Goal: Transaction & Acquisition: Purchase product/service

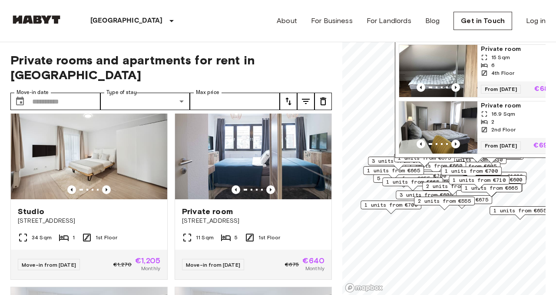
scroll to position [202, 0]
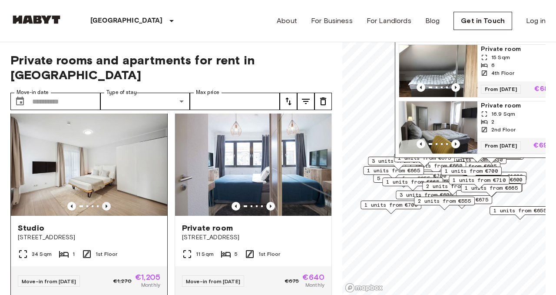
click at [108, 202] on icon "Previous image" at bounding box center [106, 206] width 9 height 9
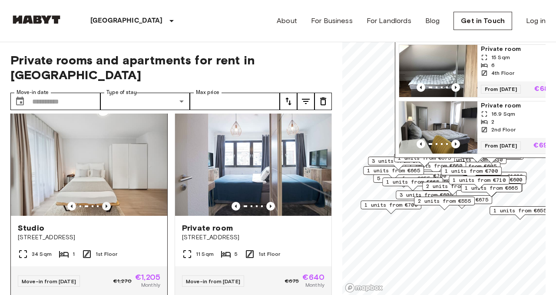
click at [108, 202] on icon "Previous image" at bounding box center [106, 206] width 9 height 9
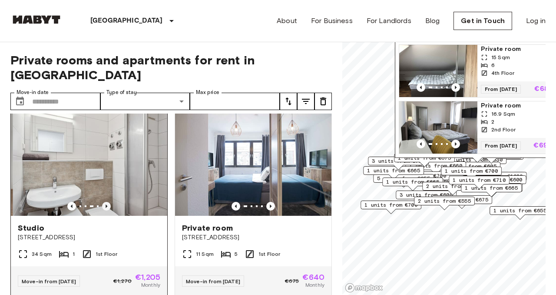
click at [108, 202] on icon "Previous image" at bounding box center [106, 206] width 9 height 9
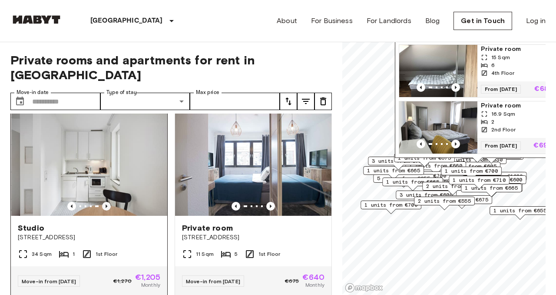
click at [108, 202] on icon "Previous image" at bounding box center [106, 206] width 9 height 9
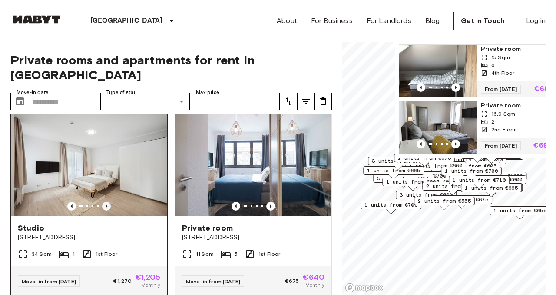
click at [108, 202] on icon "Previous image" at bounding box center [106, 206] width 9 height 9
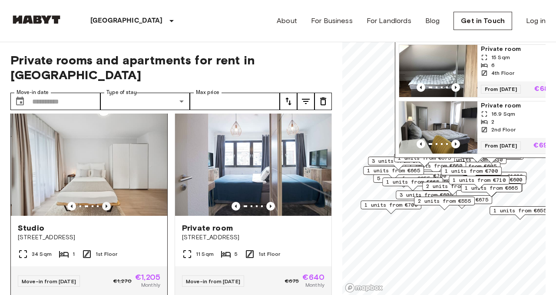
click at [108, 202] on icon "Previous image" at bounding box center [106, 206] width 9 height 9
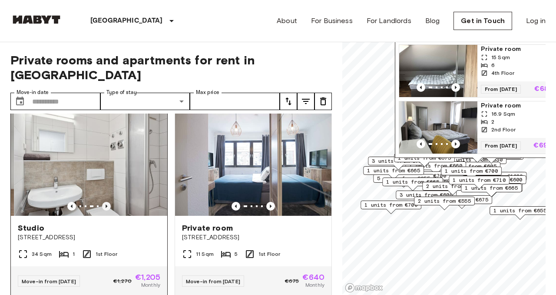
click at [108, 202] on icon "Previous image" at bounding box center [106, 206] width 9 height 9
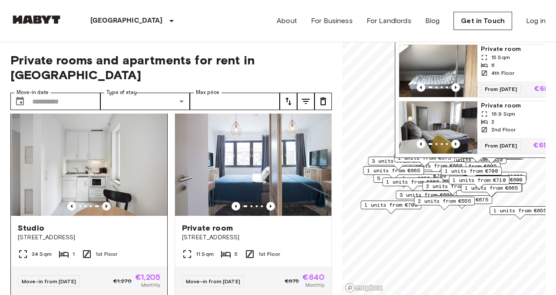
click at [108, 202] on icon "Previous image" at bounding box center [106, 206] width 9 height 9
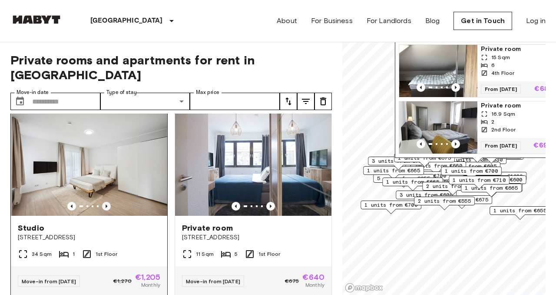
click at [108, 202] on icon "Previous image" at bounding box center [106, 206] width 9 height 9
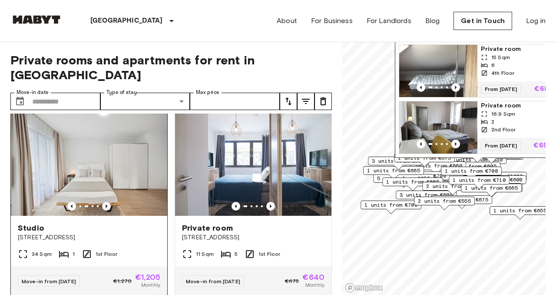
click at [108, 202] on icon "Previous image" at bounding box center [106, 206] width 9 height 9
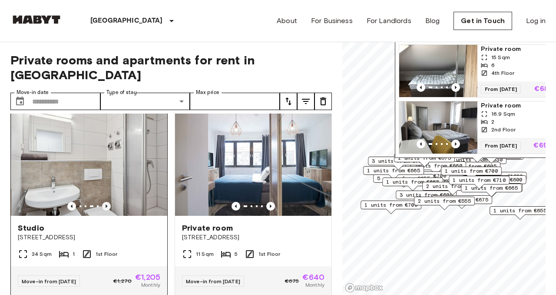
click at [108, 202] on icon "Previous image" at bounding box center [106, 206] width 9 height 9
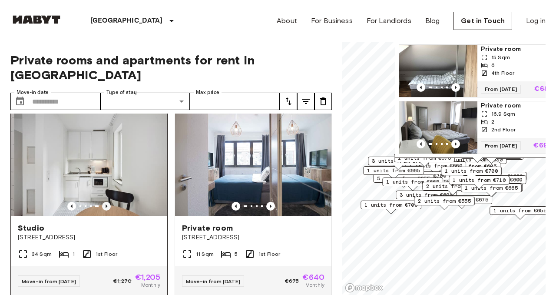
click at [108, 202] on icon "Previous image" at bounding box center [106, 206] width 9 height 9
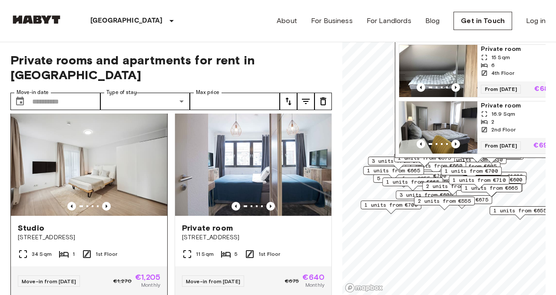
click at [86, 150] on img at bounding box center [89, 163] width 156 height 104
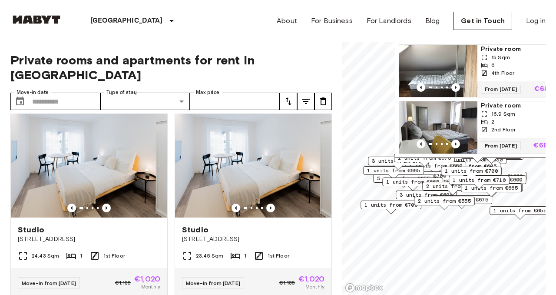
scroll to position [393, 0]
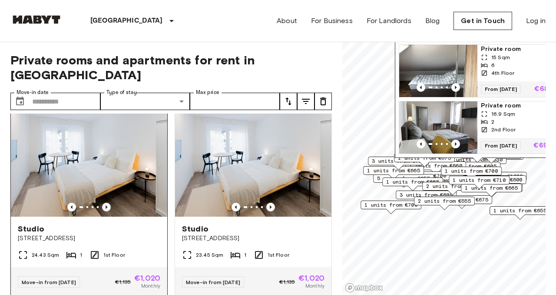
click at [106, 205] on icon "Previous image" at bounding box center [107, 206] width 2 height 3
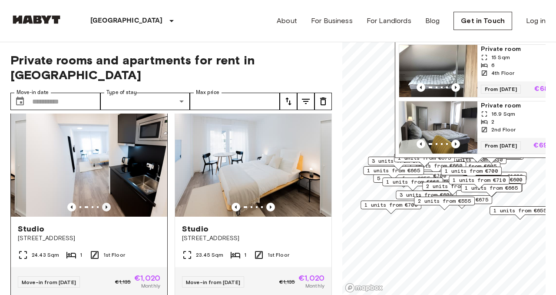
click at [106, 205] on icon "Previous image" at bounding box center [107, 206] width 2 height 3
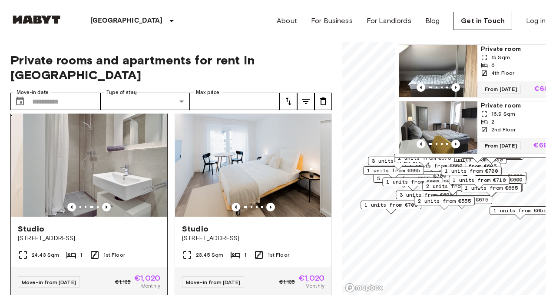
click at [113, 234] on span "Ostparkstraße 45a" at bounding box center [89, 238] width 142 height 9
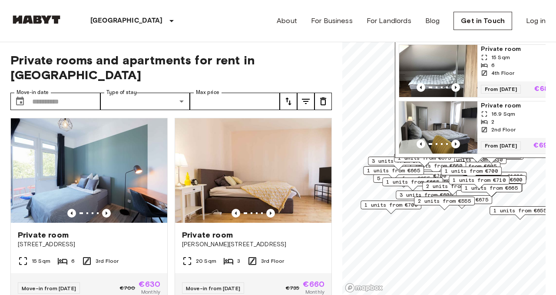
scroll to position [992, 0]
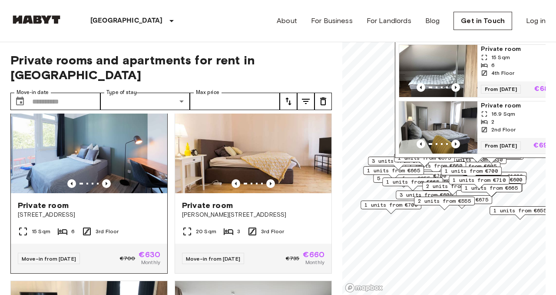
click at [78, 145] on img at bounding box center [89, 141] width 156 height 104
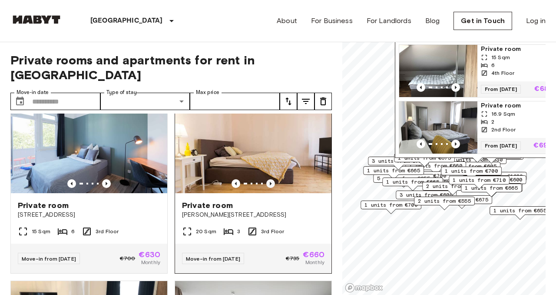
click at [270, 179] on icon "Previous image" at bounding box center [270, 183] width 9 height 9
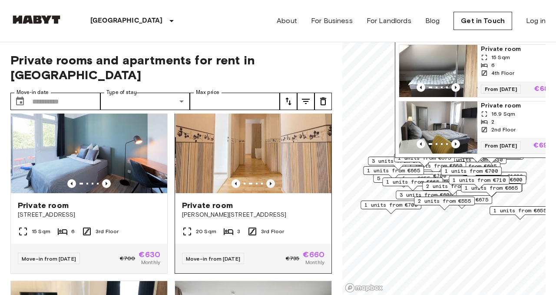
click at [270, 179] on icon "Previous image" at bounding box center [270, 183] width 9 height 9
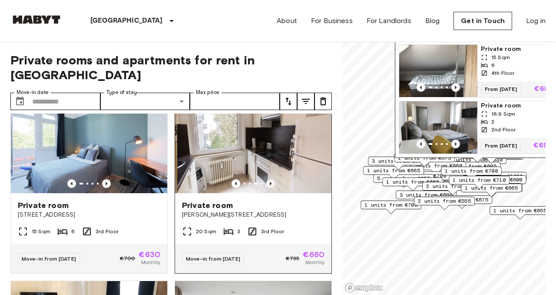
click at [270, 179] on icon "Previous image" at bounding box center [270, 183] width 9 height 9
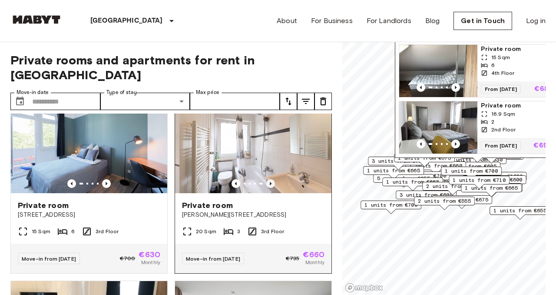
click at [270, 179] on icon "Previous image" at bounding box center [270, 183] width 9 height 9
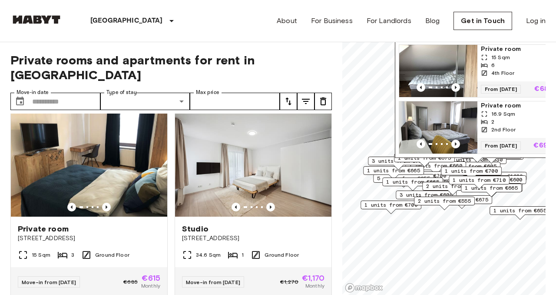
scroll to position [1162, 0]
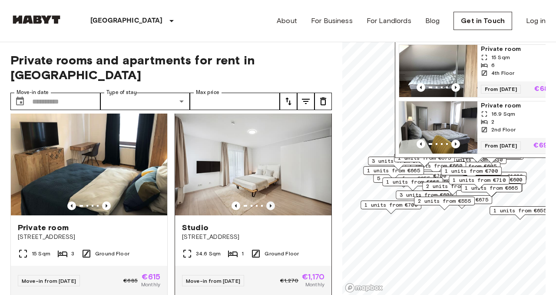
click at [272, 201] on icon "Previous image" at bounding box center [270, 205] width 9 height 9
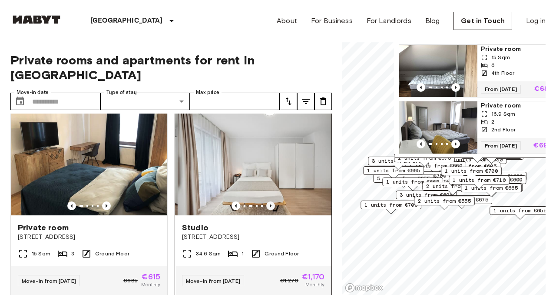
click at [272, 201] on icon "Previous image" at bounding box center [270, 205] width 9 height 9
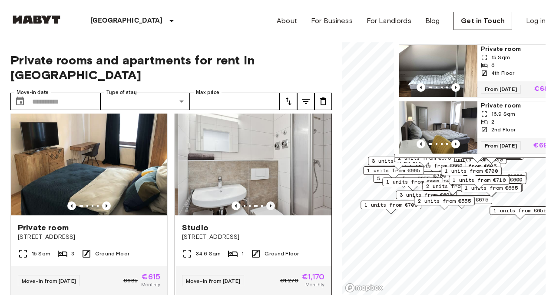
click at [272, 201] on icon "Previous image" at bounding box center [270, 205] width 9 height 9
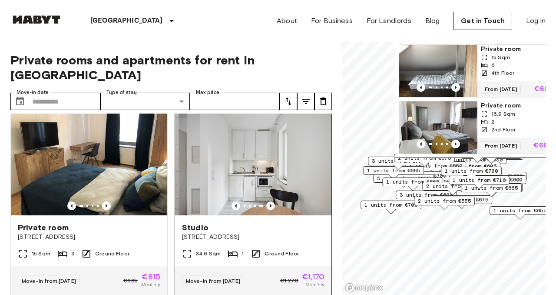
click at [272, 201] on icon "Previous image" at bounding box center [270, 205] width 9 height 9
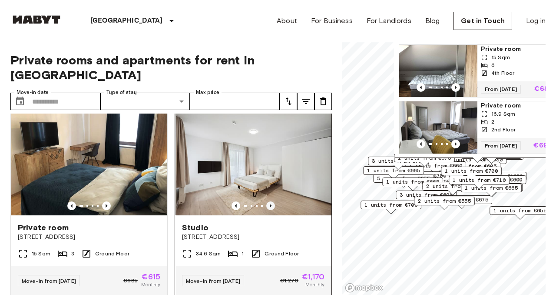
click at [272, 201] on icon "Previous image" at bounding box center [270, 205] width 9 height 9
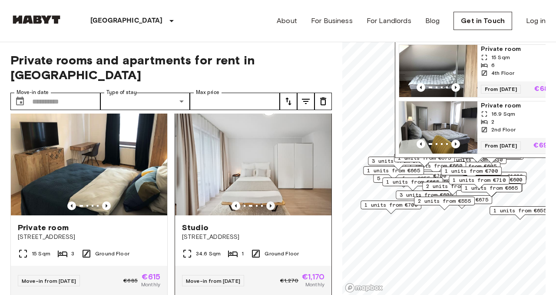
click at [272, 201] on icon "Previous image" at bounding box center [270, 205] width 9 height 9
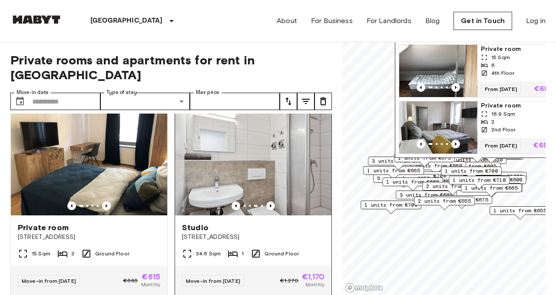
click at [247, 222] on div "Studio" at bounding box center [253, 227] width 142 height 10
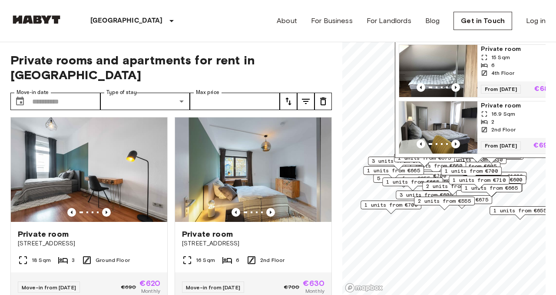
scroll to position [1747, 0]
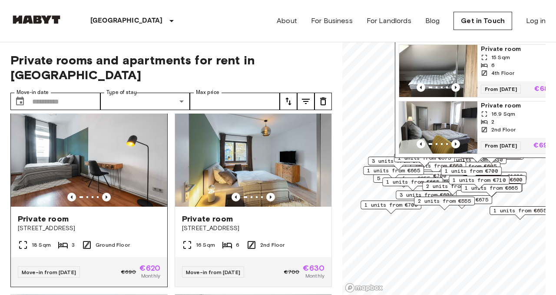
click at [112, 145] on img at bounding box center [89, 154] width 156 height 104
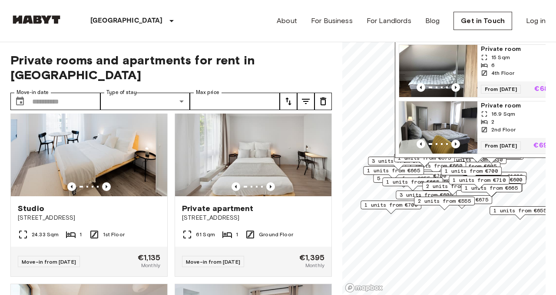
scroll to position [1952, 0]
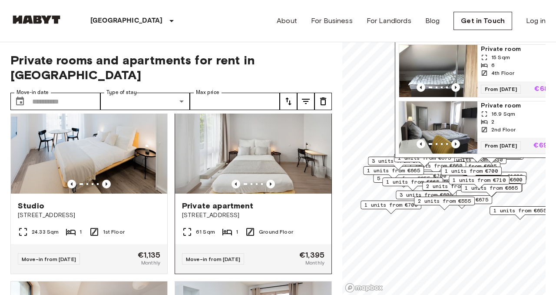
click at [261, 200] on div "Private apartment" at bounding box center [253, 205] width 142 height 10
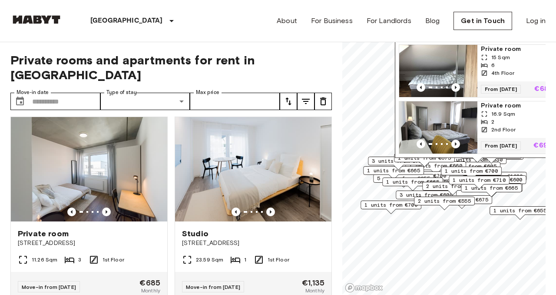
scroll to position [3463, 0]
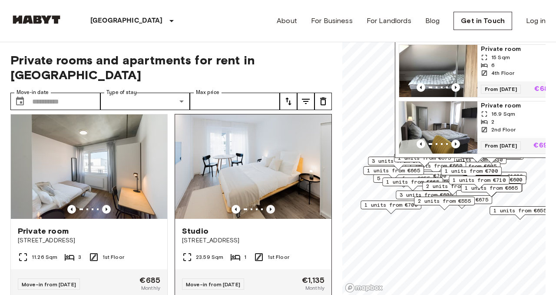
click at [271, 207] on icon "Previous image" at bounding box center [271, 208] width 2 height 3
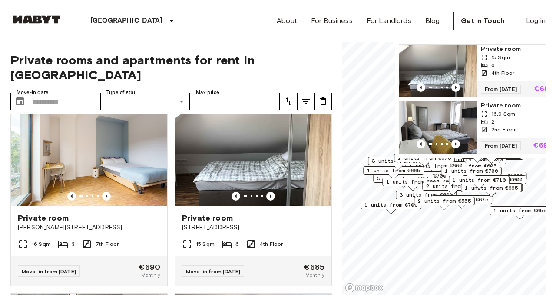
scroll to position [4437, 0]
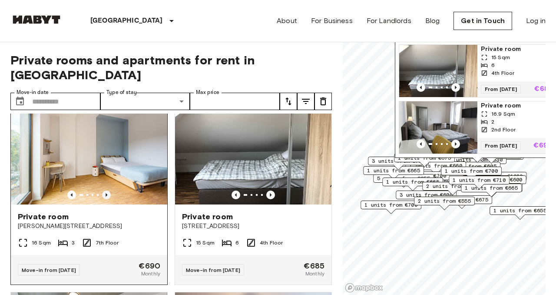
click at [109, 190] on icon "Previous image" at bounding box center [106, 194] width 9 height 9
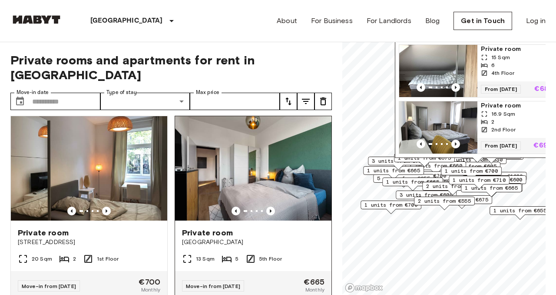
scroll to position [4806, 0]
click at [271, 209] on icon "Previous image" at bounding box center [271, 210] width 2 height 3
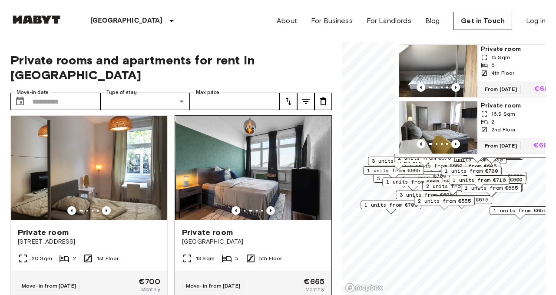
click at [271, 209] on icon "Previous image" at bounding box center [271, 210] width 2 height 3
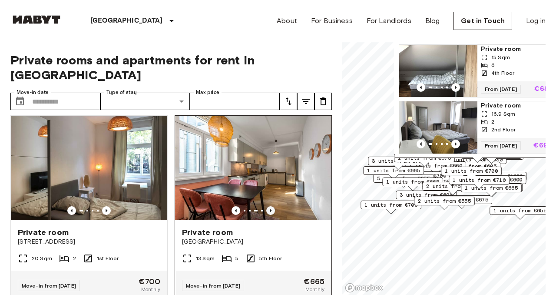
click at [271, 209] on icon "Previous image" at bounding box center [271, 210] width 2 height 3
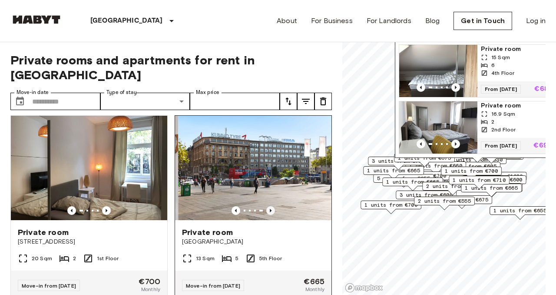
click at [271, 209] on icon "Previous image" at bounding box center [271, 210] width 2 height 3
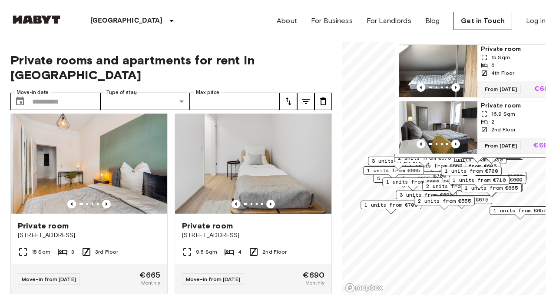
scroll to position [5780, 0]
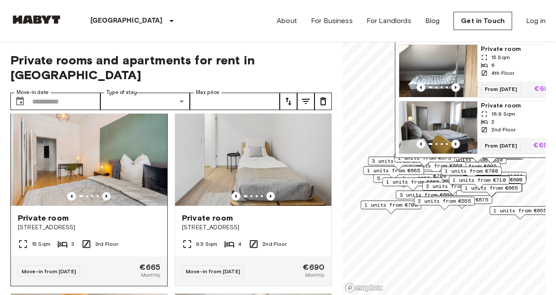
click at [105, 192] on icon "Previous image" at bounding box center [106, 196] width 9 height 9
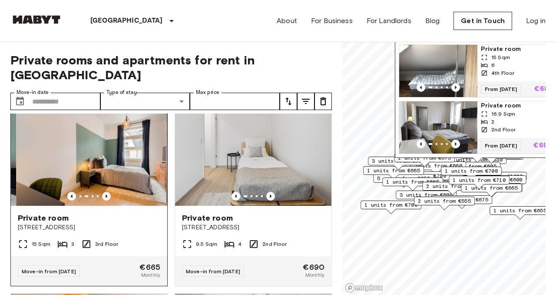
click at [105, 192] on icon "Previous image" at bounding box center [106, 196] width 9 height 9
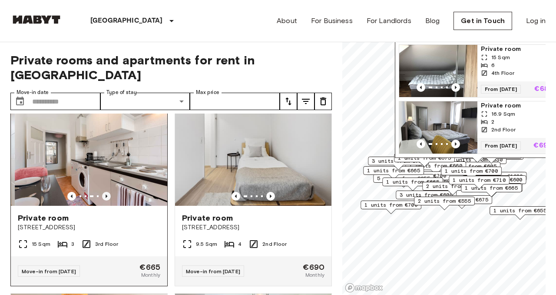
click at [105, 192] on icon "Previous image" at bounding box center [106, 196] width 9 height 9
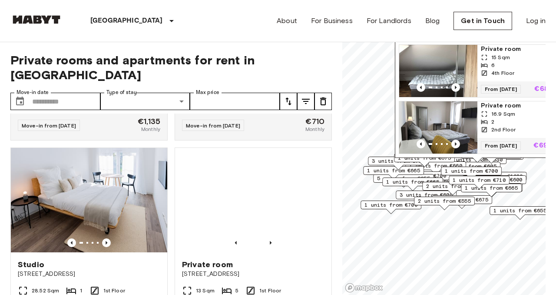
scroll to position [6353, 0]
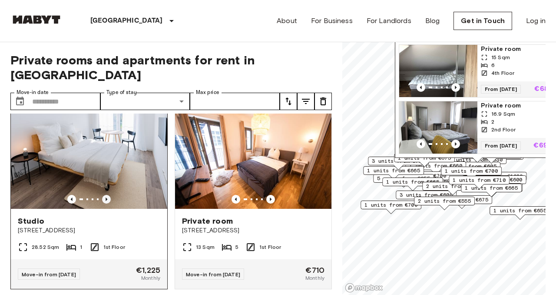
click at [108, 195] on icon "Previous image" at bounding box center [106, 199] width 9 height 9
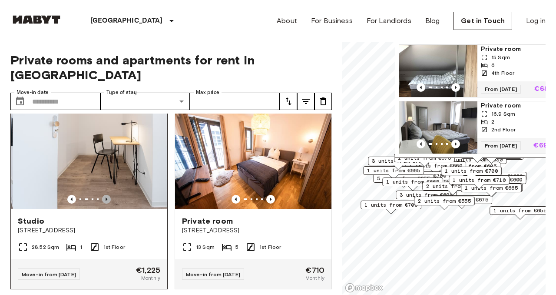
click at [108, 195] on icon "Previous image" at bounding box center [106, 199] width 9 height 9
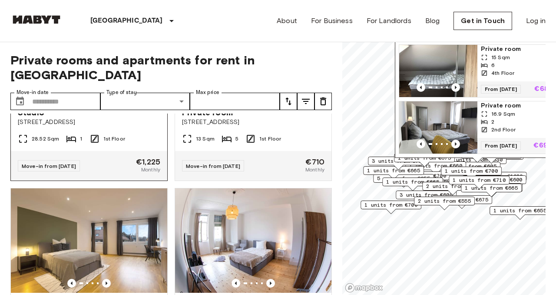
scroll to position [6542, 0]
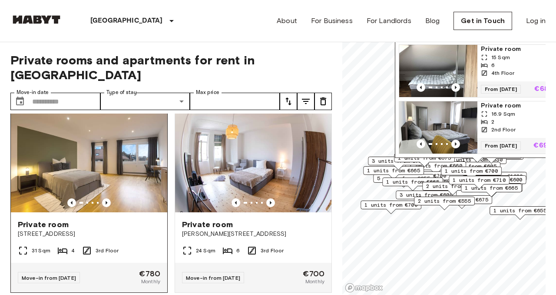
click at [80, 219] on div "Private room" at bounding box center [89, 224] width 142 height 10
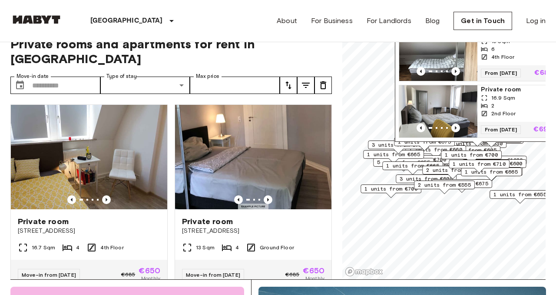
scroll to position [0, 0]
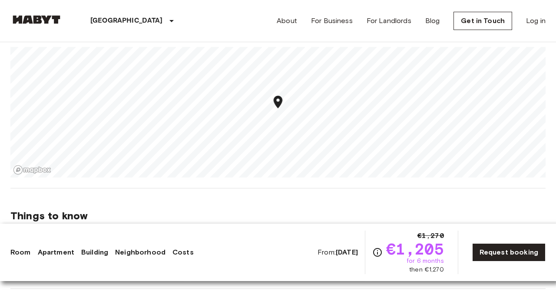
scroll to position [557, 0]
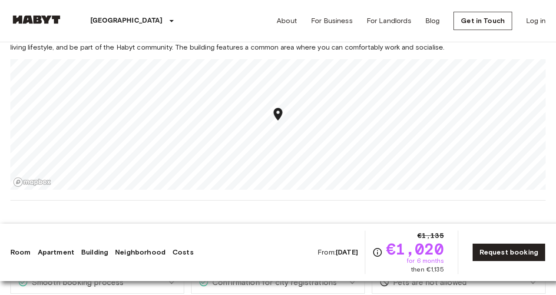
scroll to position [559, 0]
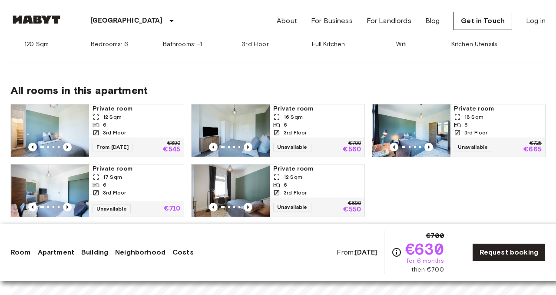
scroll to position [411, 0]
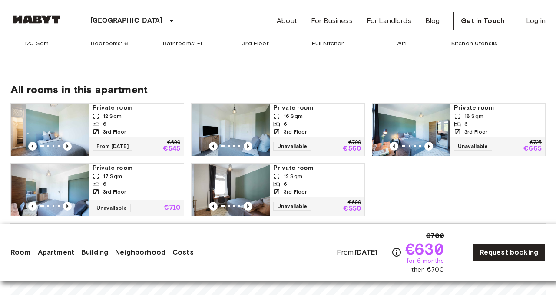
click at [171, 185] on div "6" at bounding box center [137, 184] width 88 height 8
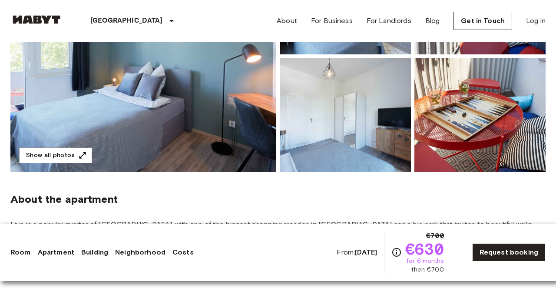
scroll to position [185, 0]
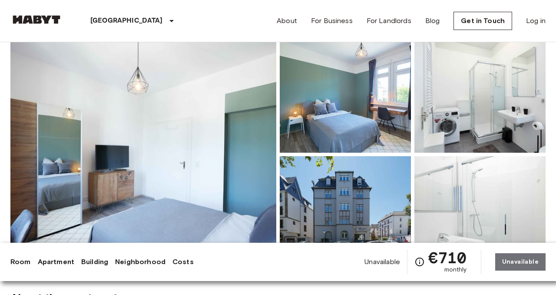
scroll to position [149, 0]
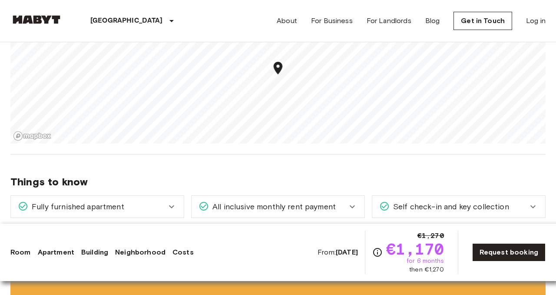
scroll to position [596, 0]
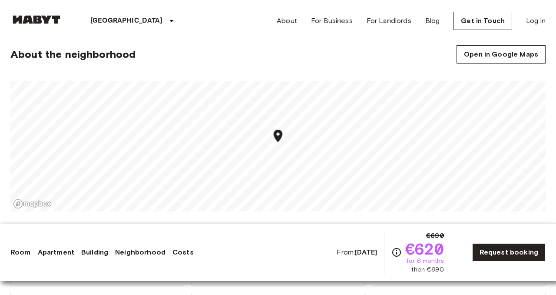
scroll to position [552, 0]
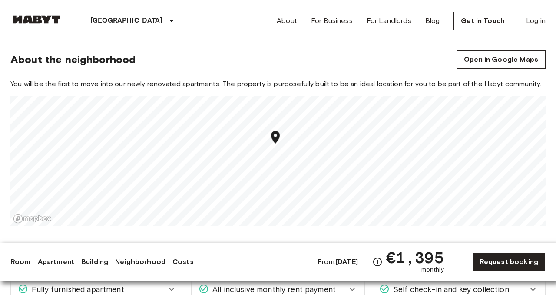
scroll to position [572, 0]
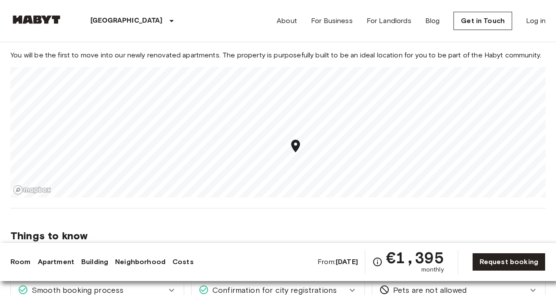
drag, startPoint x: 282, startPoint y: 113, endPoint x: 302, endPoint y: 149, distance: 41.6
click at [302, 149] on icon "Map marker" at bounding box center [295, 145] width 15 height 15
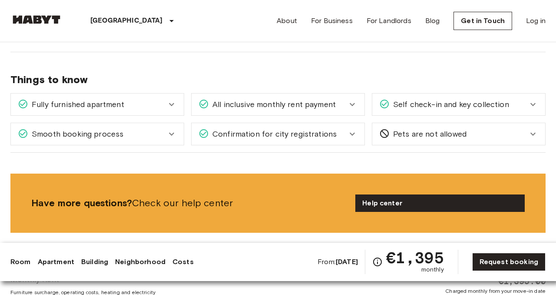
scroll to position [708, 0]
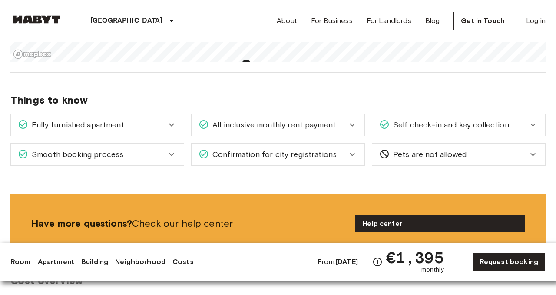
click at [354, 121] on icon at bounding box center [352, 124] width 10 height 10
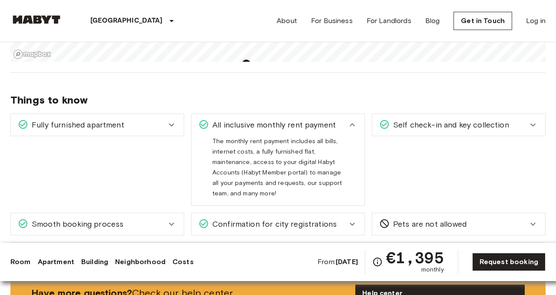
click at [354, 121] on icon at bounding box center [352, 124] width 10 height 10
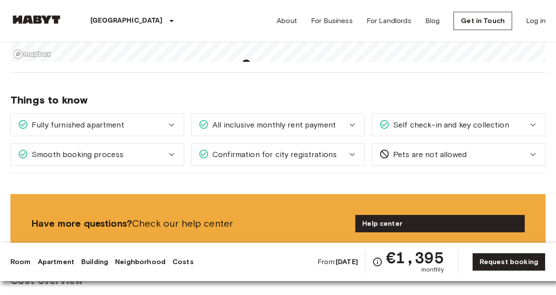
click at [427, 130] on div "Self check-in and key collection" at bounding box center [458, 125] width 173 height 22
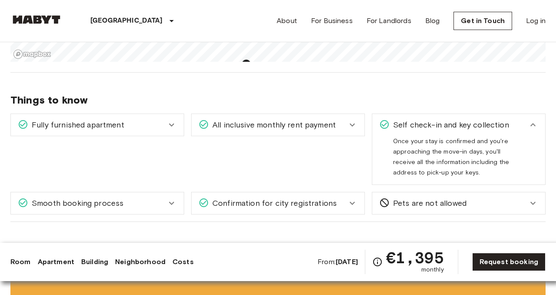
click at [427, 130] on div "Self check-in and key collection" at bounding box center [458, 125] width 173 height 22
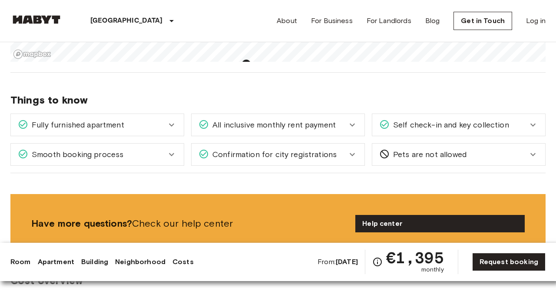
click at [318, 158] on span "Confirmation for city registrations" at bounding box center [273, 154] width 128 height 11
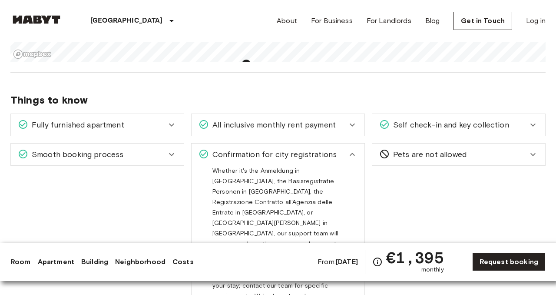
click at [274, 156] on span "Confirmation for city registrations" at bounding box center [273, 154] width 128 height 11
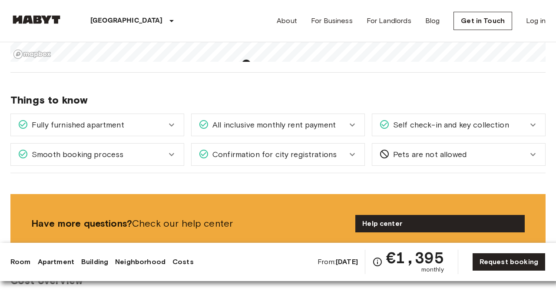
click at [152, 150] on div "Smooth booking process" at bounding box center [92, 154] width 149 height 11
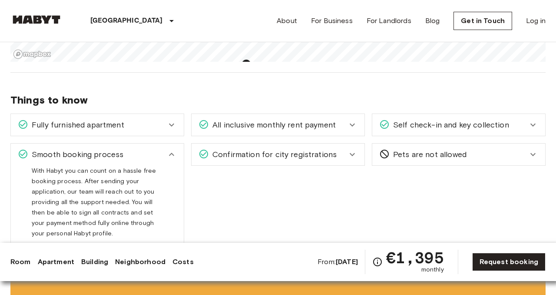
click at [152, 150] on div "Smooth booking process" at bounding box center [92, 154] width 149 height 11
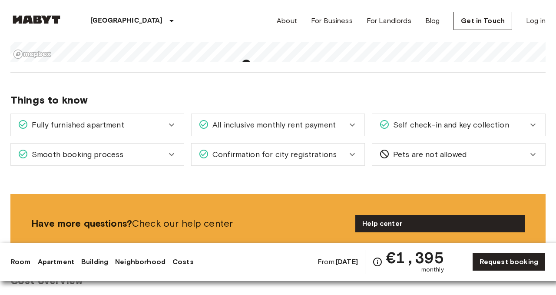
click at [152, 122] on div "Fully furnished apartment" at bounding box center [92, 124] width 149 height 11
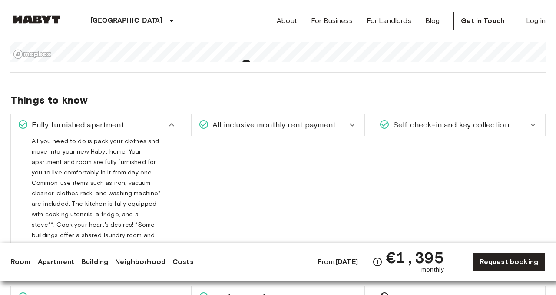
click at [152, 122] on div "Fully furnished apartment" at bounding box center [92, 124] width 149 height 11
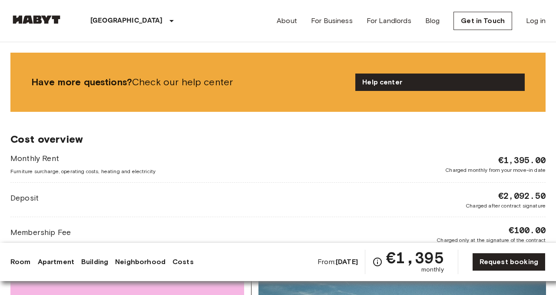
scroll to position [893, 0]
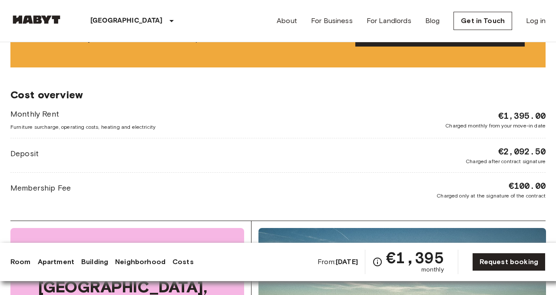
click at [520, 185] on span "€100.00" at bounding box center [527, 185] width 37 height 12
click at [505, 116] on span "€1,395.00" at bounding box center [521, 115] width 47 height 12
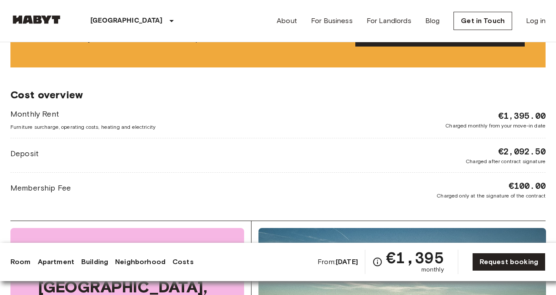
click at [505, 116] on span "€1,395.00" at bounding box center [521, 115] width 47 height 12
click at [510, 154] on span "€2,092.50" at bounding box center [521, 151] width 47 height 12
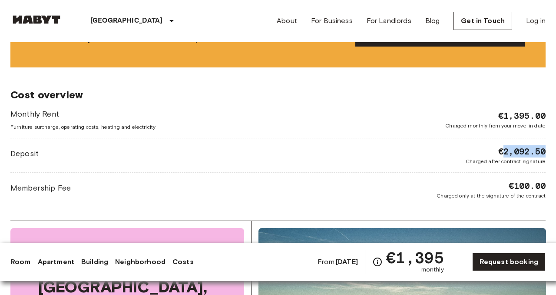
click at [510, 154] on span "€2,092.50" at bounding box center [521, 151] width 47 height 12
click at [487, 158] on span "Charged after contract signature" at bounding box center [506, 161] width 80 height 8
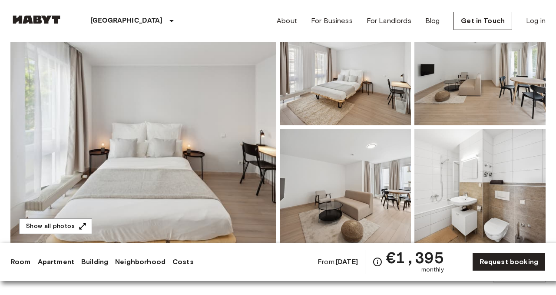
scroll to position [107, 0]
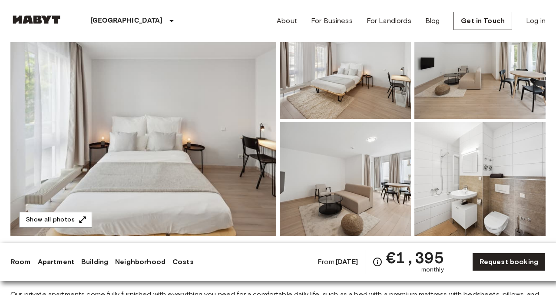
click at [148, 152] on img at bounding box center [143, 120] width 266 height 231
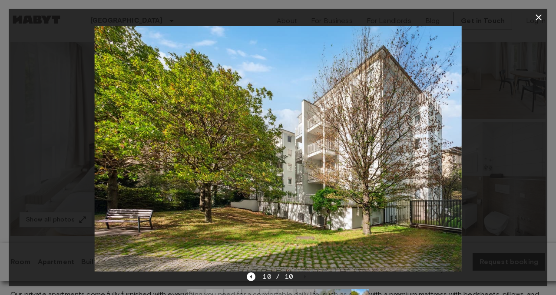
click at [539, 18] on icon "button" at bounding box center [539, 17] width 6 height 6
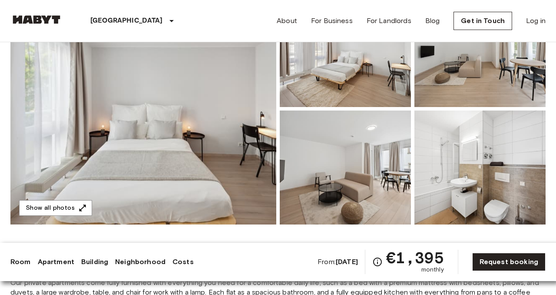
scroll to position [123, 0]
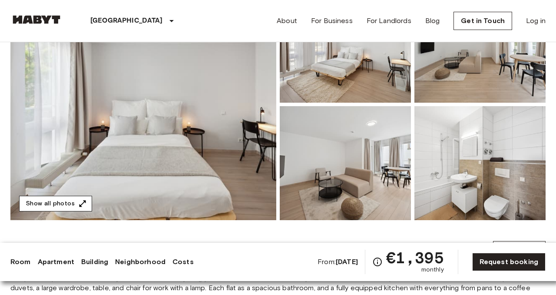
click at [65, 198] on button "Show all photos" at bounding box center [55, 203] width 73 height 16
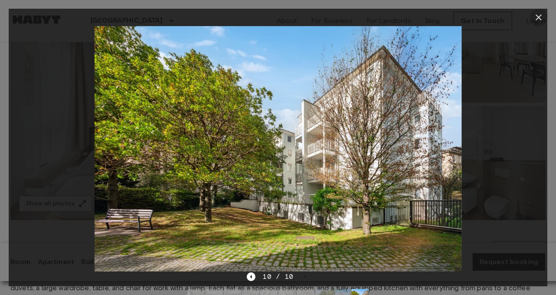
click at [544, 14] on button "button" at bounding box center [538, 17] width 17 height 17
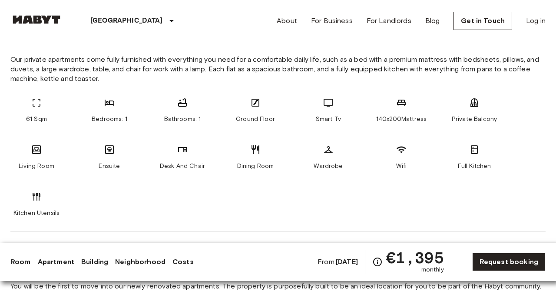
scroll to position [336, 0]
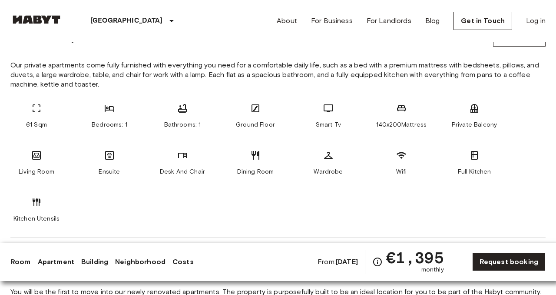
click at [267, 129] on span "Ground Floor" at bounding box center [255, 124] width 39 height 9
click at [259, 162] on div "Dining Room" at bounding box center [255, 163] width 52 height 26
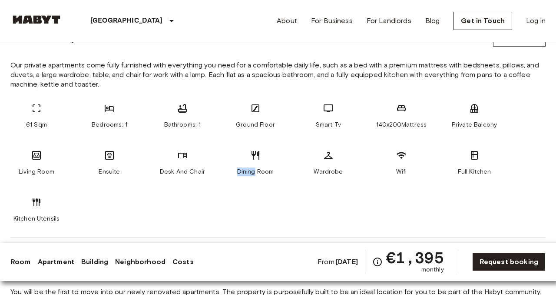
click at [259, 162] on div "Dining Room" at bounding box center [255, 163] width 52 height 26
click at [175, 174] on span "Desk And Chair" at bounding box center [182, 171] width 45 height 9
click at [108, 172] on span "Ensuite" at bounding box center [109, 171] width 21 height 9
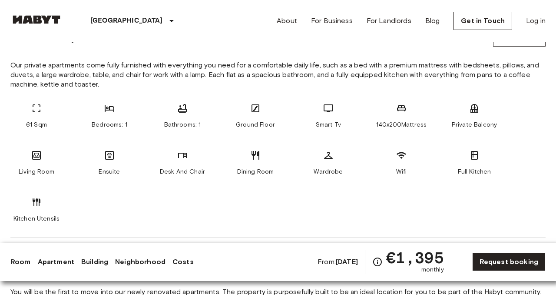
click at [108, 172] on span "Ensuite" at bounding box center [109, 171] width 21 height 9
click at [50, 179] on div "61 Sqm Bedrooms: 1 Bathrooms: 1 Ground Floor Smart Tv 140x200Mattress Private B…" at bounding box center [277, 163] width 535 height 120
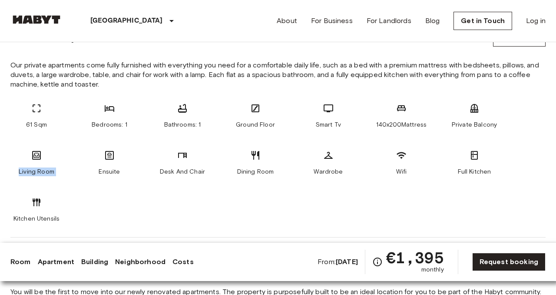
click at [50, 179] on div "61 Sqm Bedrooms: 1 Bathrooms: 1 Ground Floor Smart Tv 140x200Mattress Private B…" at bounding box center [277, 163] width 535 height 120
click at [211, 75] on span "Our private apartments come fully furnished with everything you need for a comf…" at bounding box center [277, 74] width 535 height 29
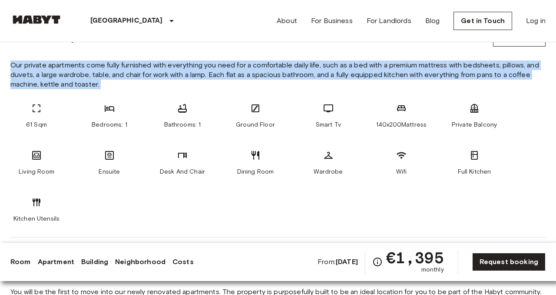
click at [211, 75] on span "Our private apartments come fully furnished with everything you need for a comf…" at bounding box center [277, 74] width 535 height 29
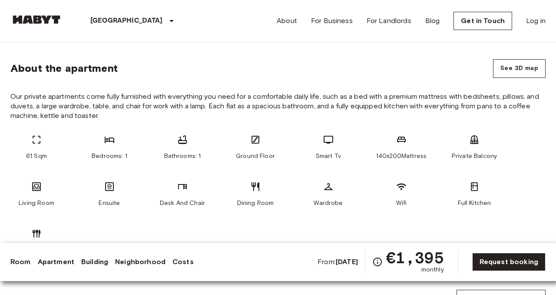
scroll to position [303, 0]
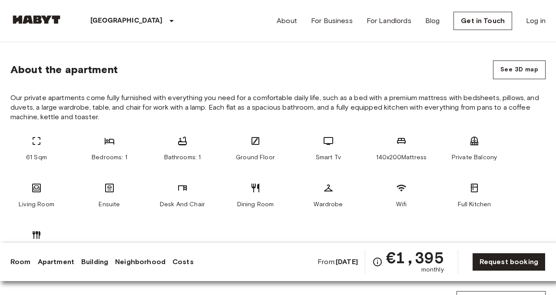
click at [285, 98] on span "Our private apartments come fully furnished with everything you need for a comf…" at bounding box center [277, 107] width 535 height 29
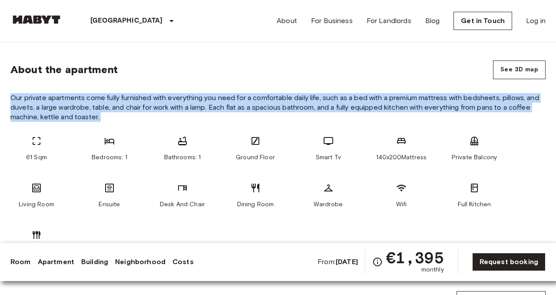
click at [285, 98] on span "Our private apartments come fully furnished with everything you need for a comf…" at bounding box center [277, 107] width 535 height 29
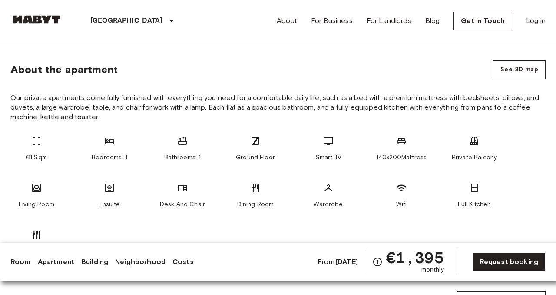
click at [250, 107] on span "Our private apartments come fully furnished with everything you need for a comf…" at bounding box center [277, 107] width 535 height 29
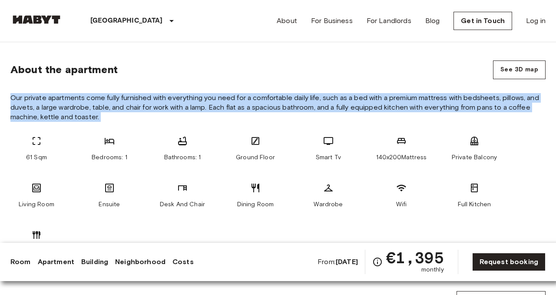
click at [250, 107] on span "Our private apartments come fully furnished with everything you need for a comf…" at bounding box center [277, 107] width 535 height 29
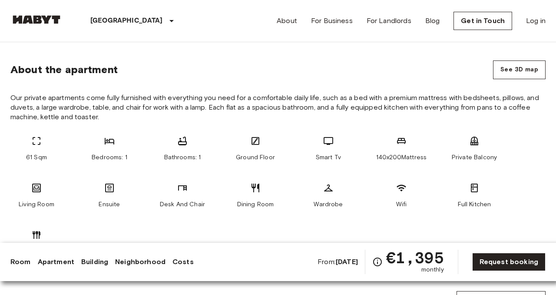
click at [250, 107] on span "Our private apartments come fully furnished with everything you need for a comf…" at bounding box center [277, 107] width 535 height 29
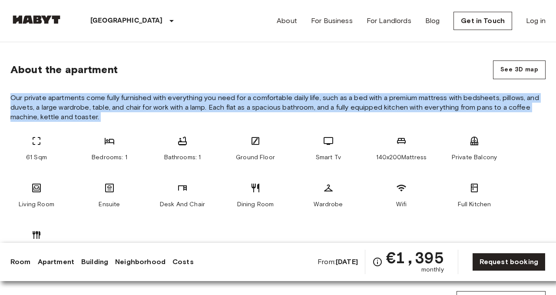
click at [250, 107] on span "Our private apartments come fully furnished with everything you need for a comf…" at bounding box center [277, 107] width 535 height 29
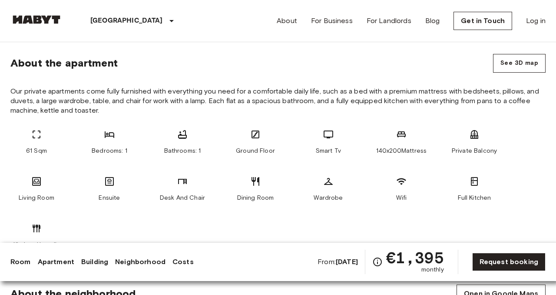
scroll to position [342, 0]
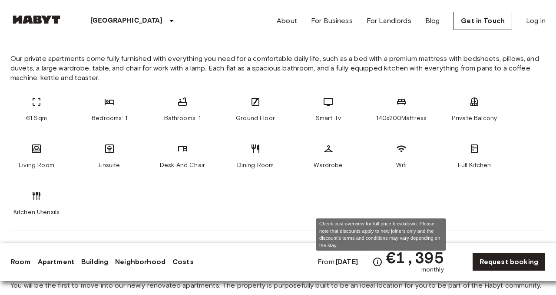
click at [381, 262] on icon "Check cost overview for full price breakdown. Please note that discounts apply …" at bounding box center [377, 261] width 9 height 9
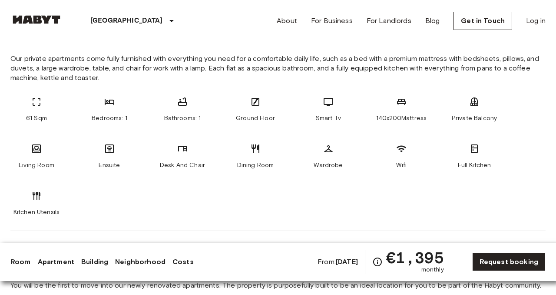
click at [251, 143] on icon at bounding box center [255, 148] width 10 height 10
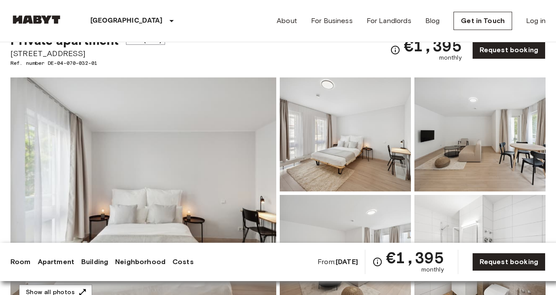
scroll to position [0, 0]
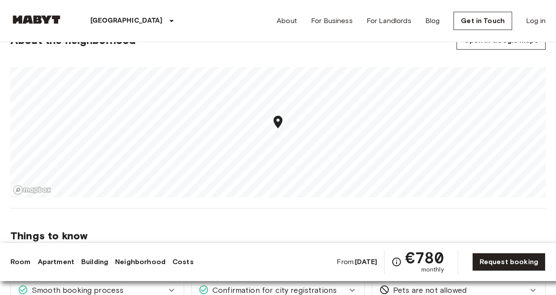
scroll to position [554, 0]
